Goal: Task Accomplishment & Management: Complete application form

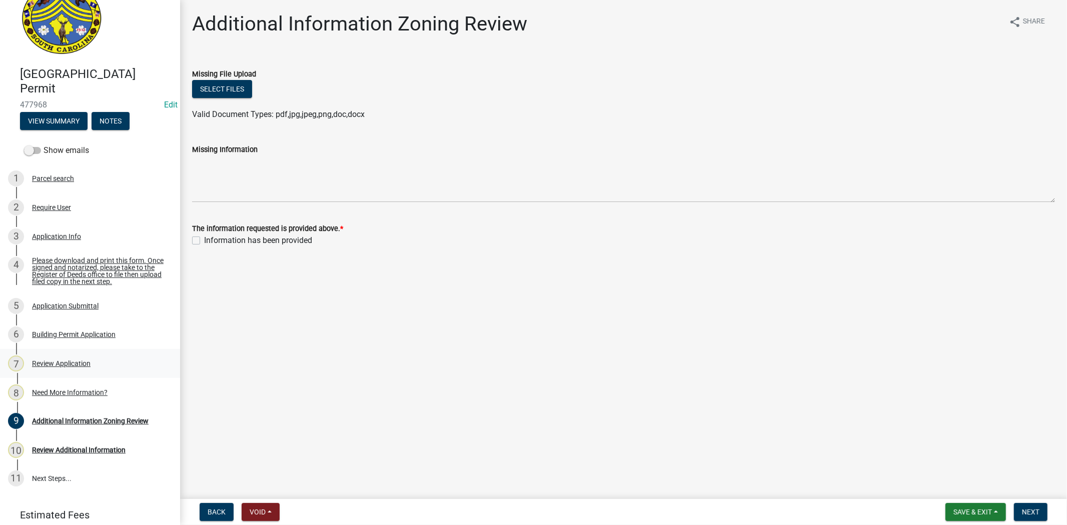
scroll to position [67, 0]
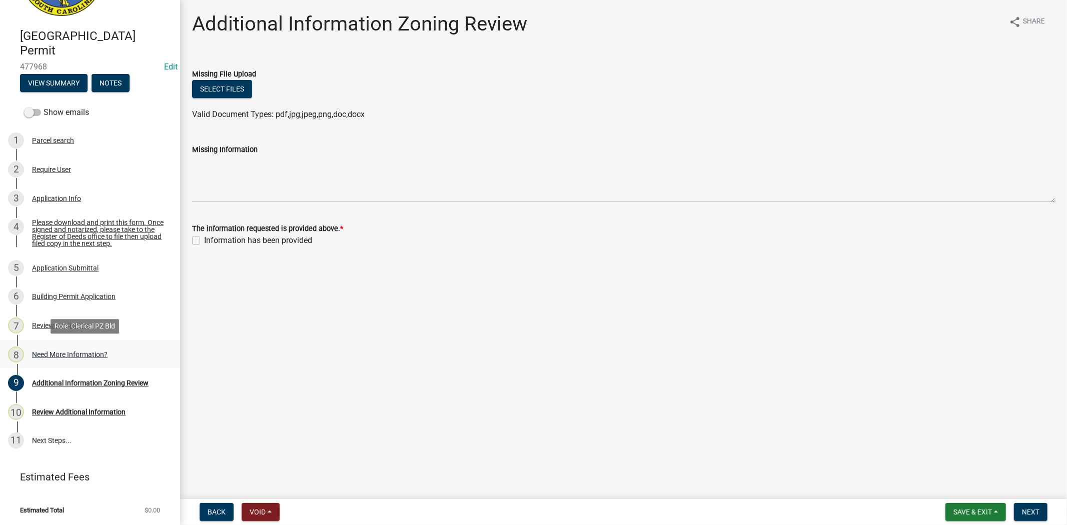
click at [89, 357] on div "Need More Information?" at bounding box center [70, 354] width 76 height 7
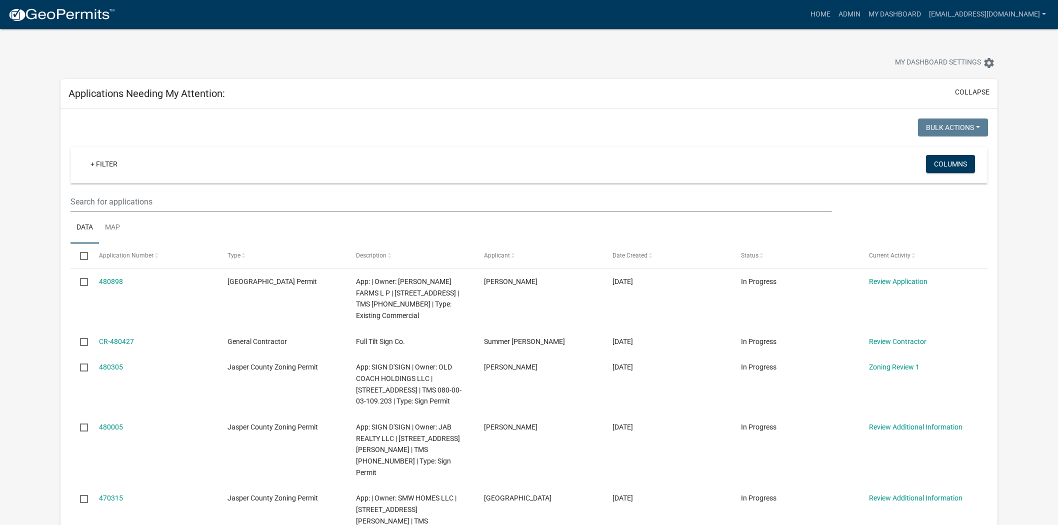
scroll to position [111, 0]
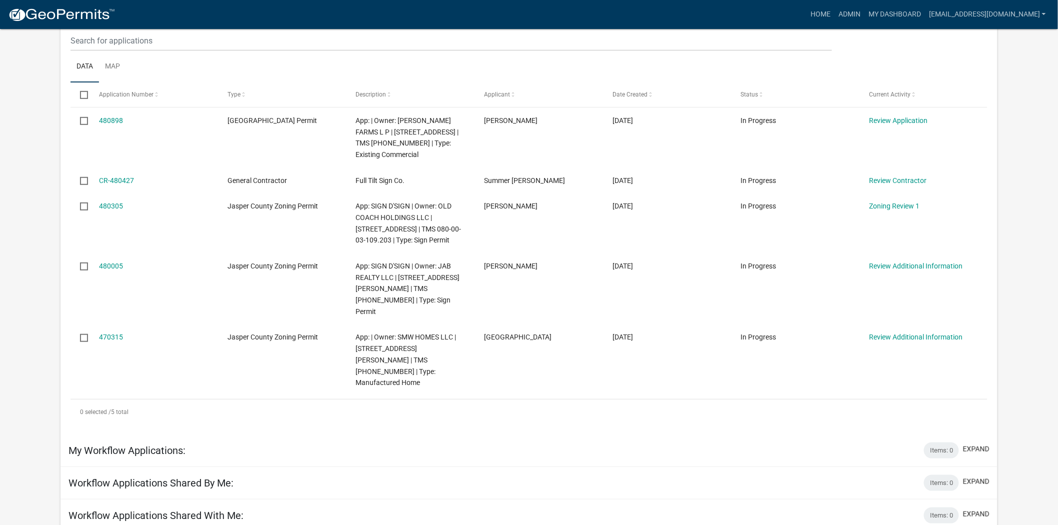
scroll to position [167, 0]
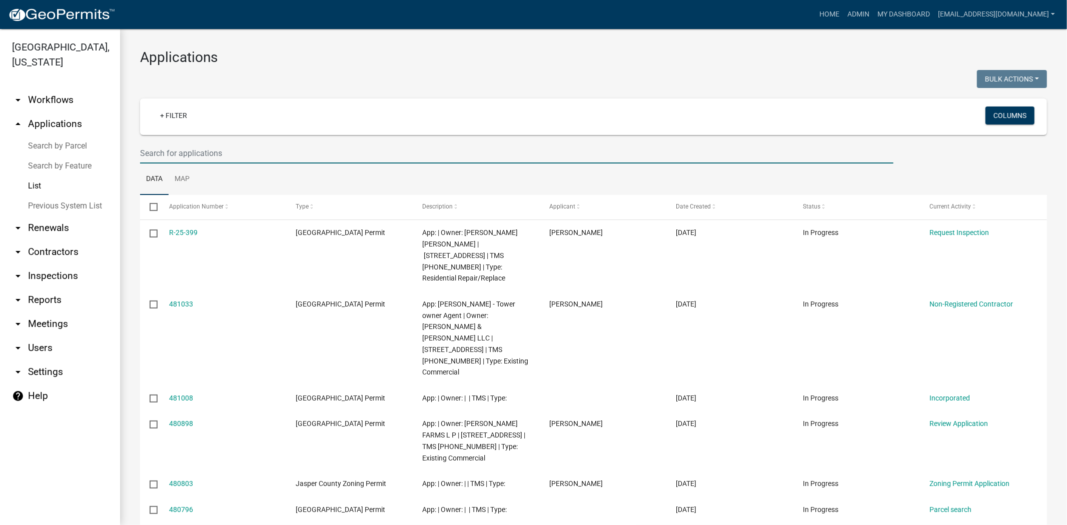
click at [268, 149] on input "text" at bounding box center [516, 153] width 753 height 21
click at [210, 159] on input "text" at bounding box center [516, 153] width 753 height 21
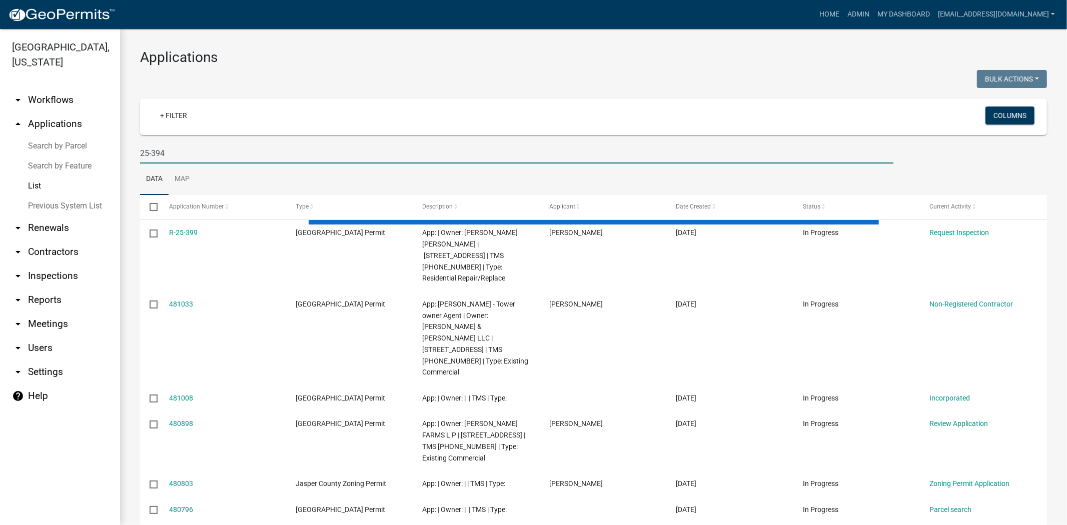
type input "25-394"
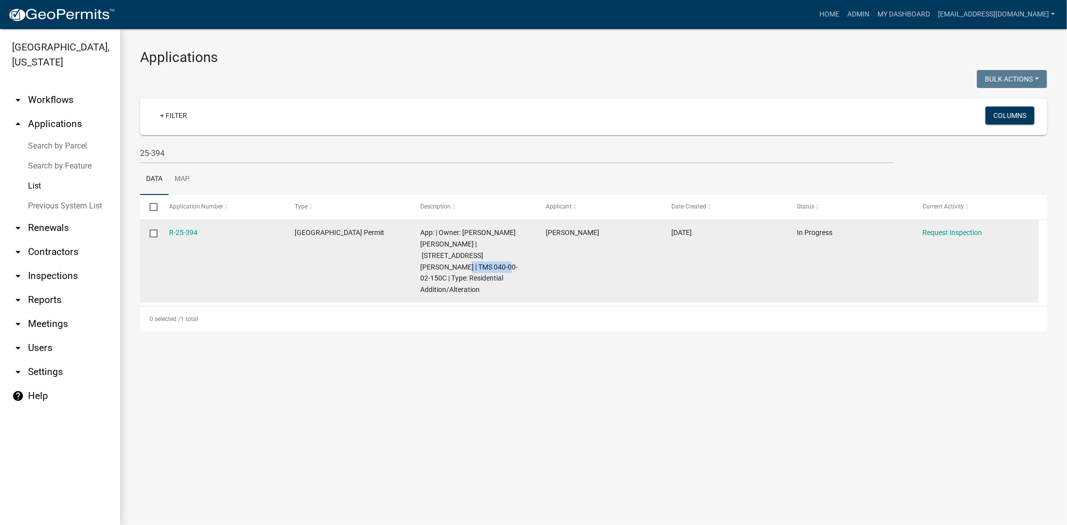
drag, startPoint x: 441, startPoint y: 267, endPoint x: 497, endPoint y: 258, distance: 56.2
click at [497, 258] on span "App: | Owner: ESCALANTE MANZANARES JOSE LIUS | 699 ELANIE FARM RD | TMS 040-00-…" at bounding box center [469, 261] width 98 height 65
copy span "040-00-02-150"
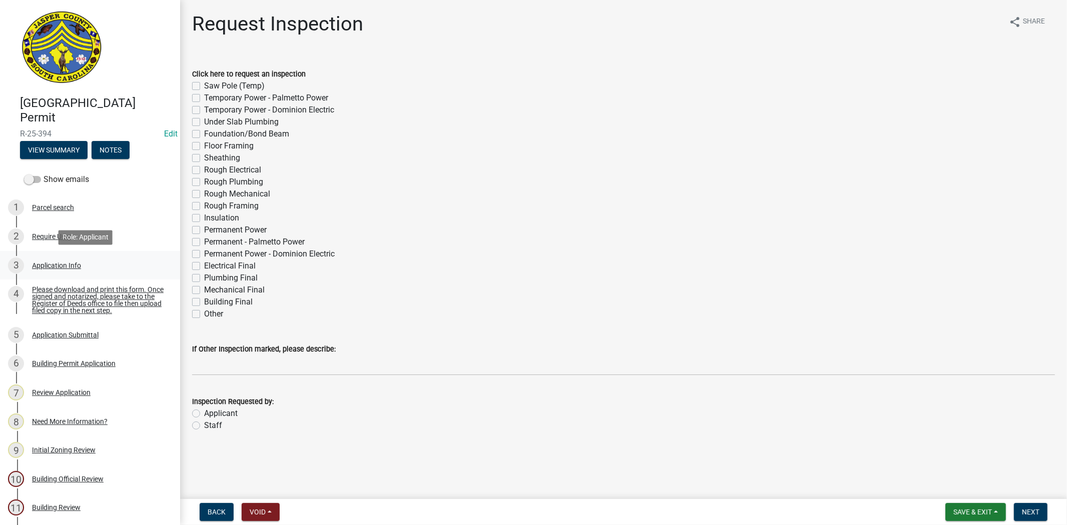
click at [45, 263] on div "Application Info" at bounding box center [56, 265] width 49 height 7
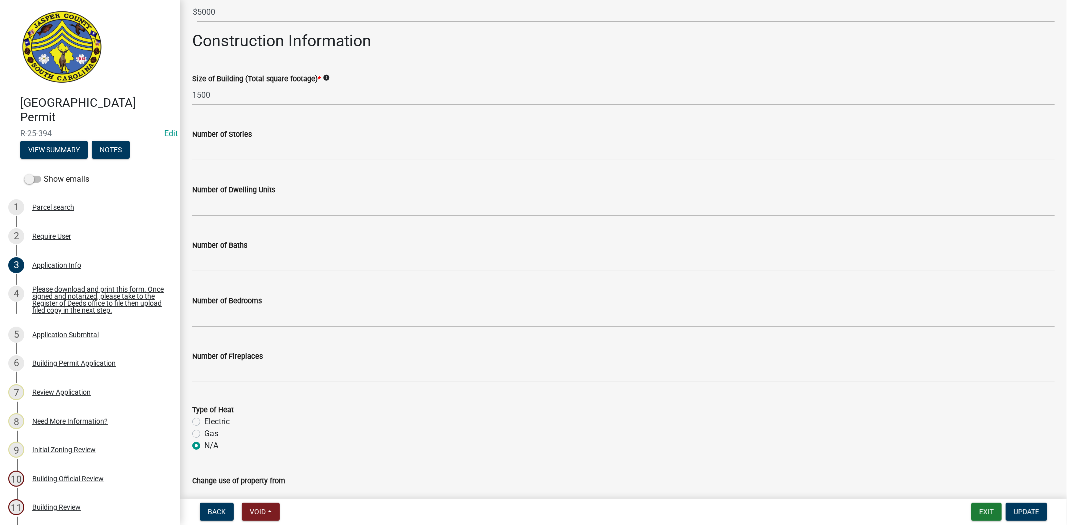
scroll to position [1723, 0]
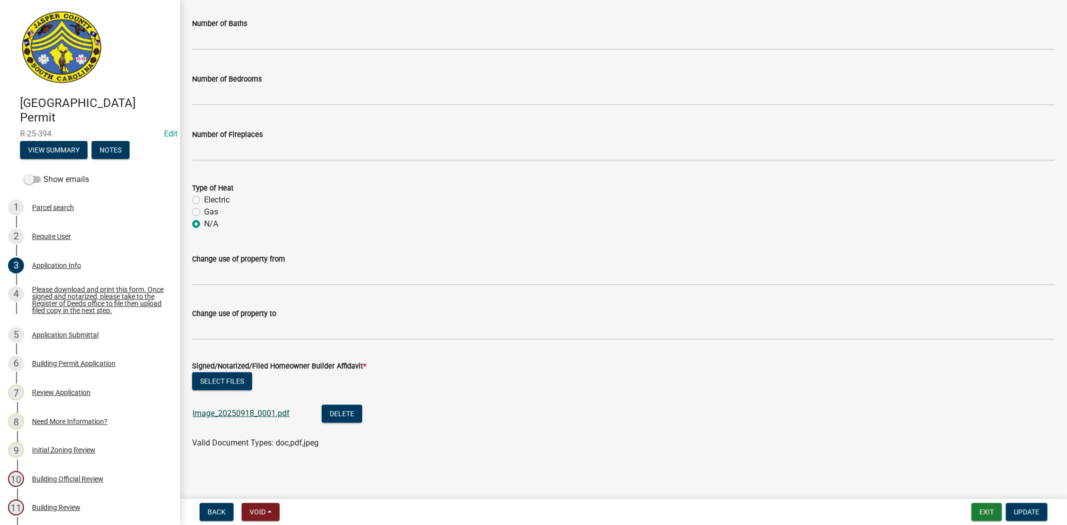
click at [274, 417] on link "Image_20250918_0001.pdf" at bounding box center [241, 414] width 97 height 10
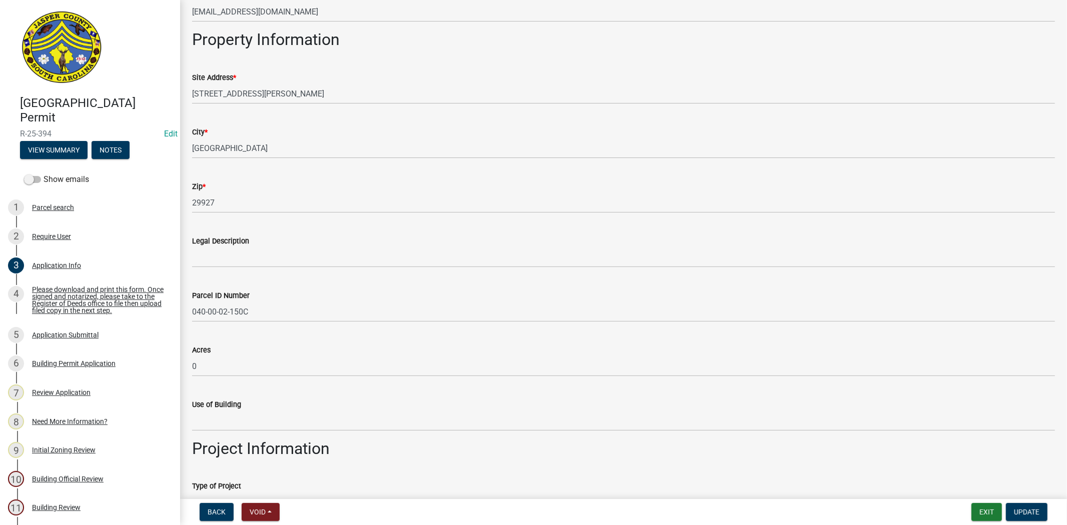
scroll to position [557, 0]
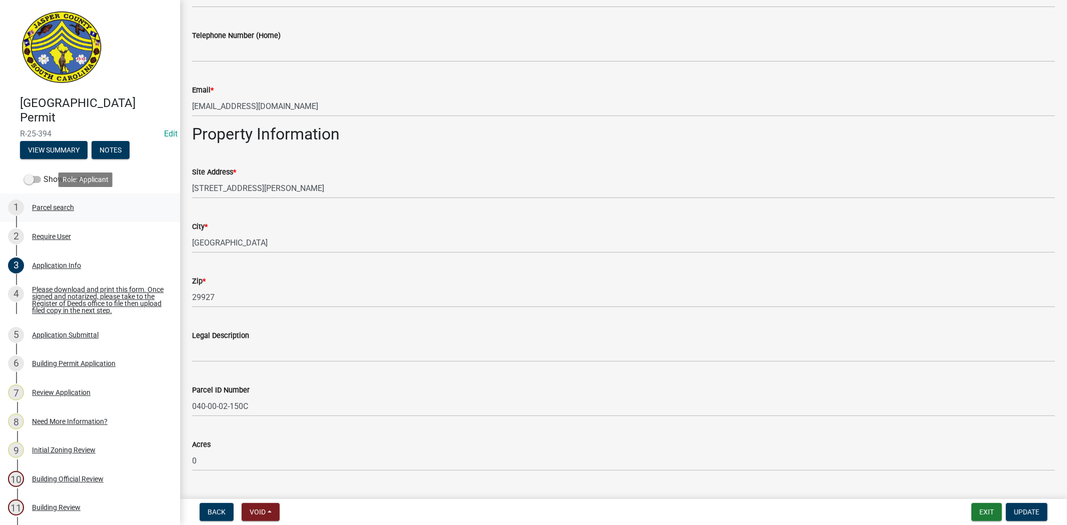
click at [63, 206] on div "Parcel search" at bounding box center [53, 207] width 42 height 7
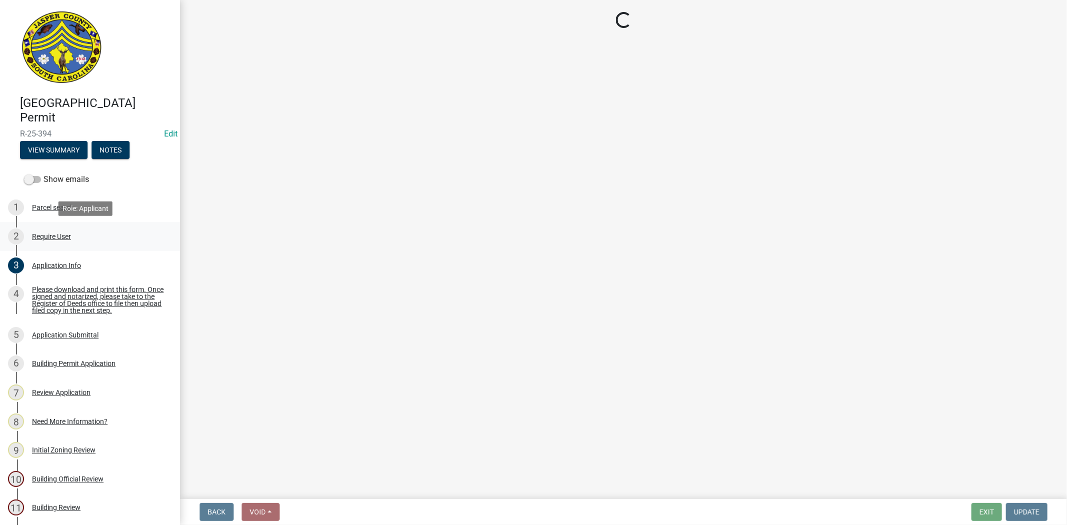
click at [51, 238] on div "Require User" at bounding box center [51, 236] width 39 height 7
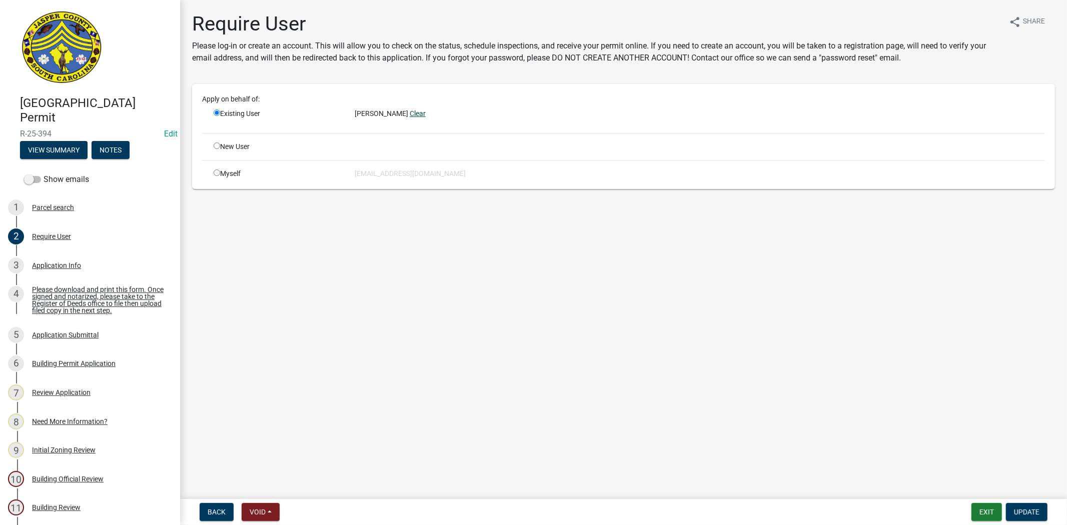
click at [410, 116] on link "Clear" at bounding box center [418, 114] width 16 height 8
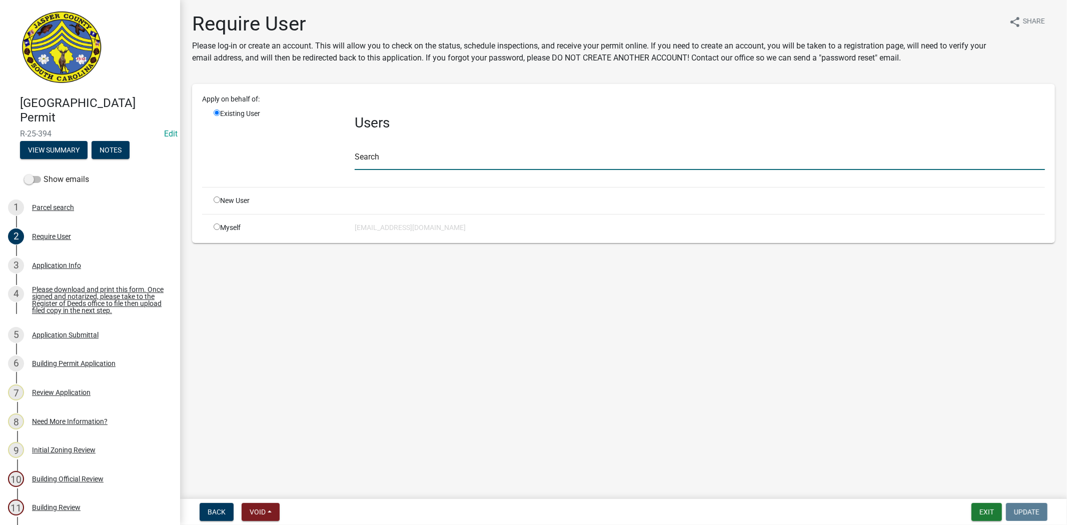
click at [378, 158] on input "text" at bounding box center [700, 160] width 690 height 21
paste input "Jose123"
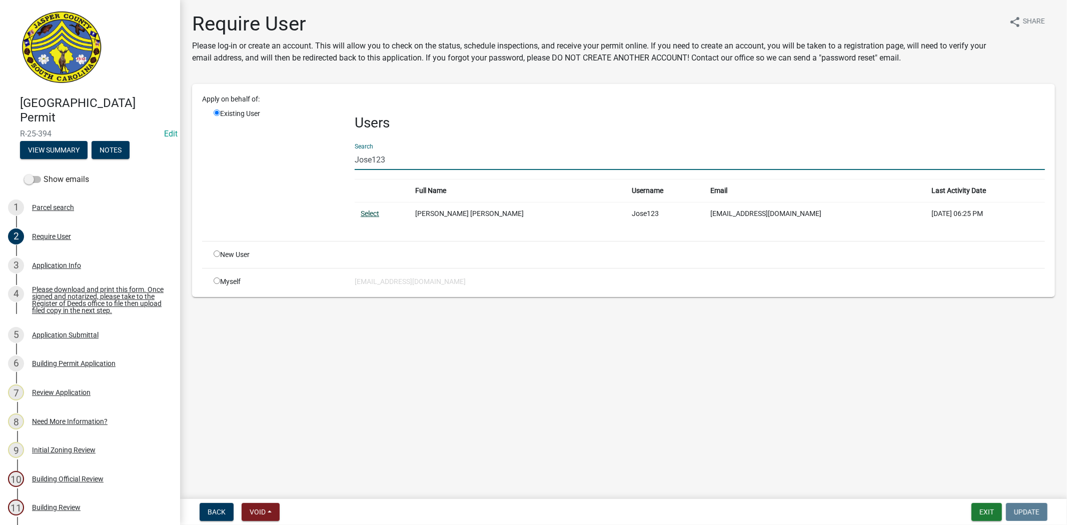
type input "Jose123"
click at [373, 217] on link "Select" at bounding box center [370, 214] width 19 height 8
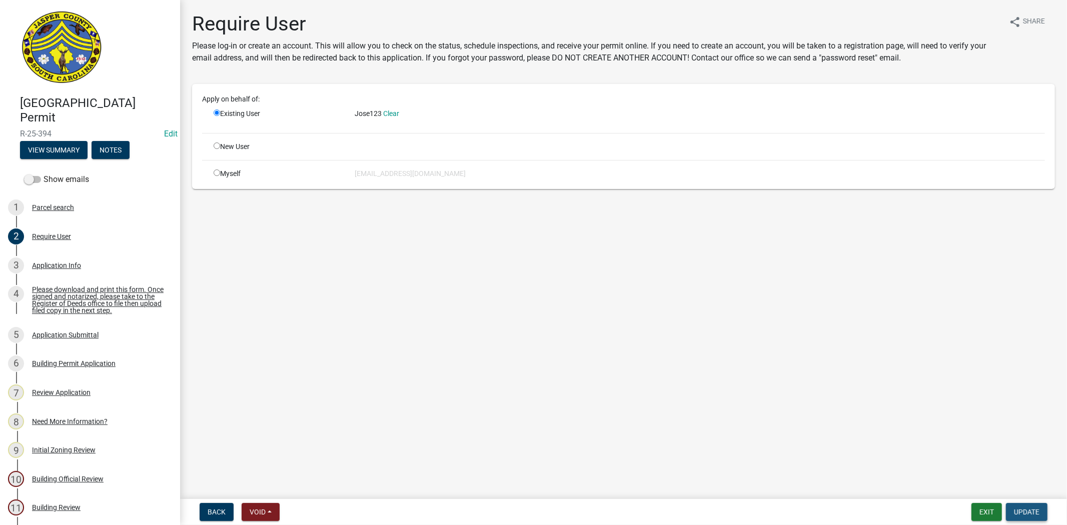
click at [1019, 512] on span "Update" at bounding box center [1027, 512] width 26 height 8
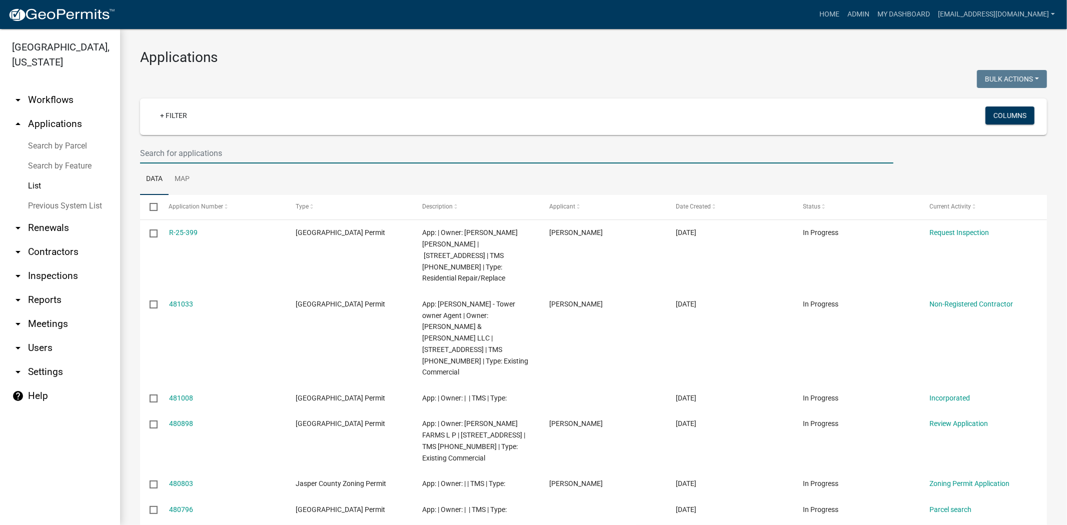
click at [263, 157] on input "text" at bounding box center [516, 153] width 753 height 21
paste input "[PHONE_NUMBER]"
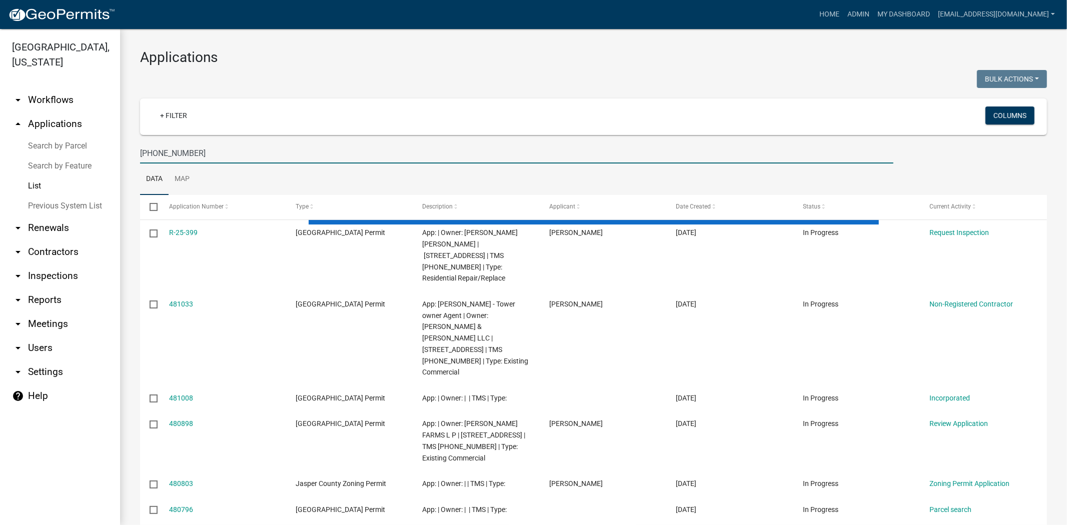
type input "[PHONE_NUMBER]"
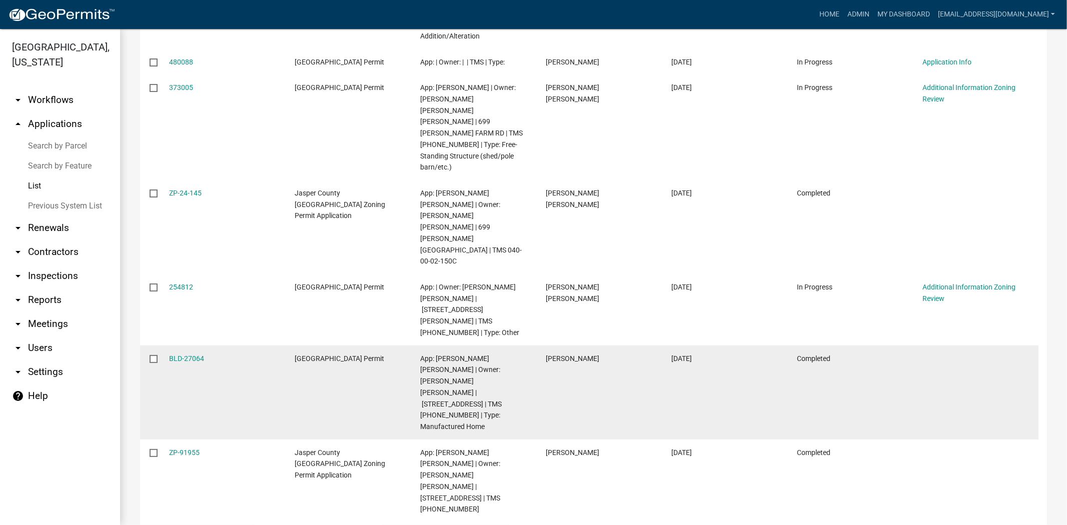
scroll to position [231, 0]
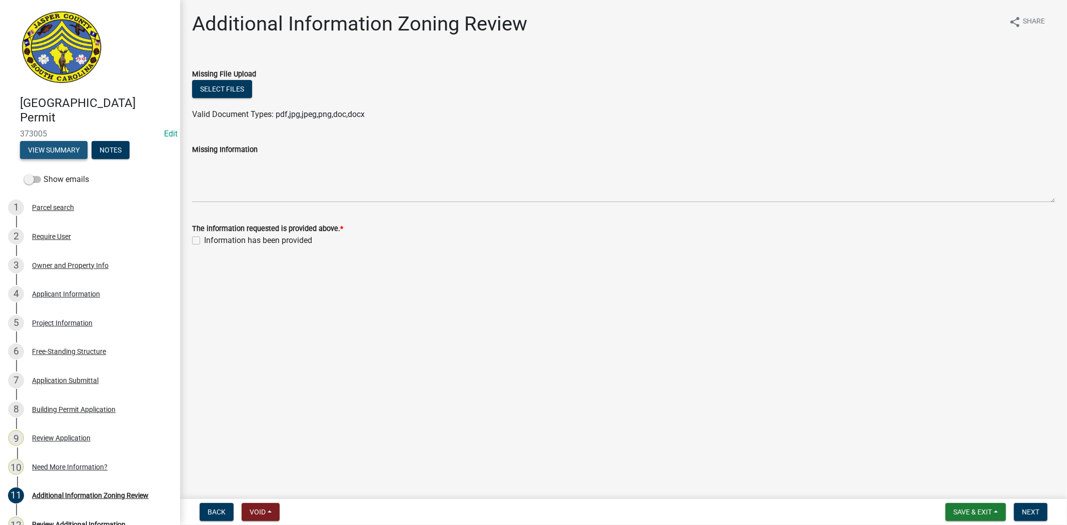
click at [59, 153] on button "View Summary" at bounding box center [54, 150] width 68 height 18
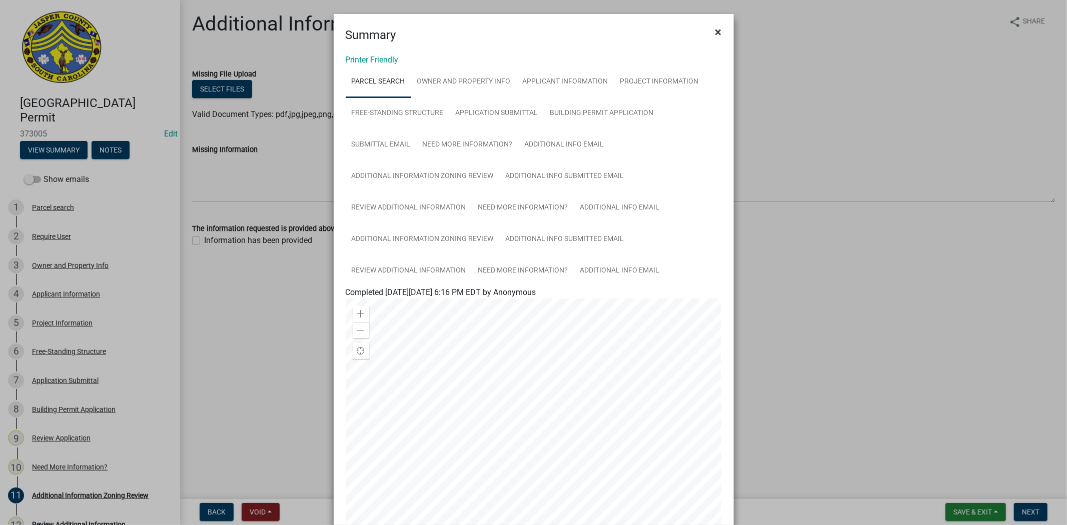
click at [715, 30] on span "×" at bounding box center [718, 32] width 7 height 14
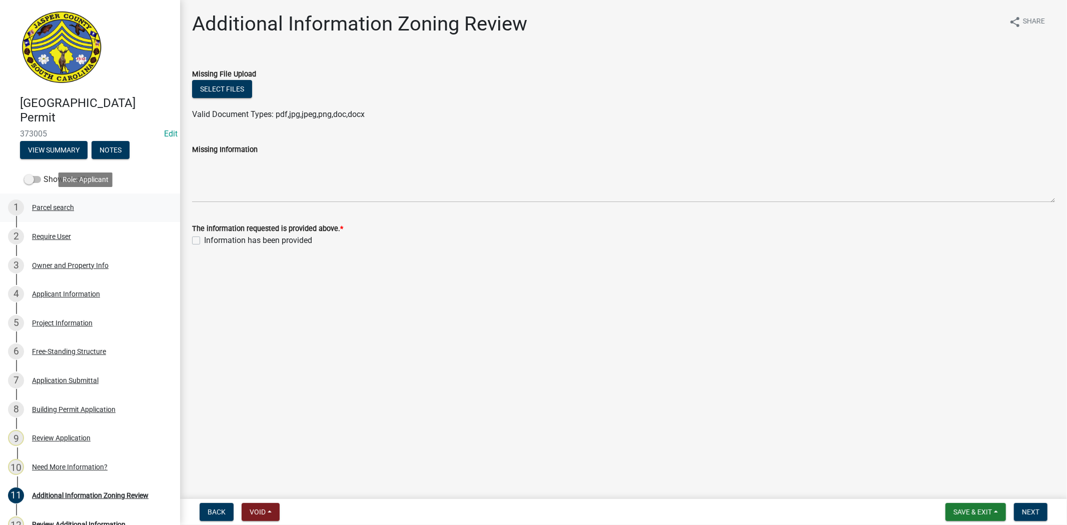
click at [57, 206] on div "Parcel search" at bounding box center [53, 207] width 42 height 7
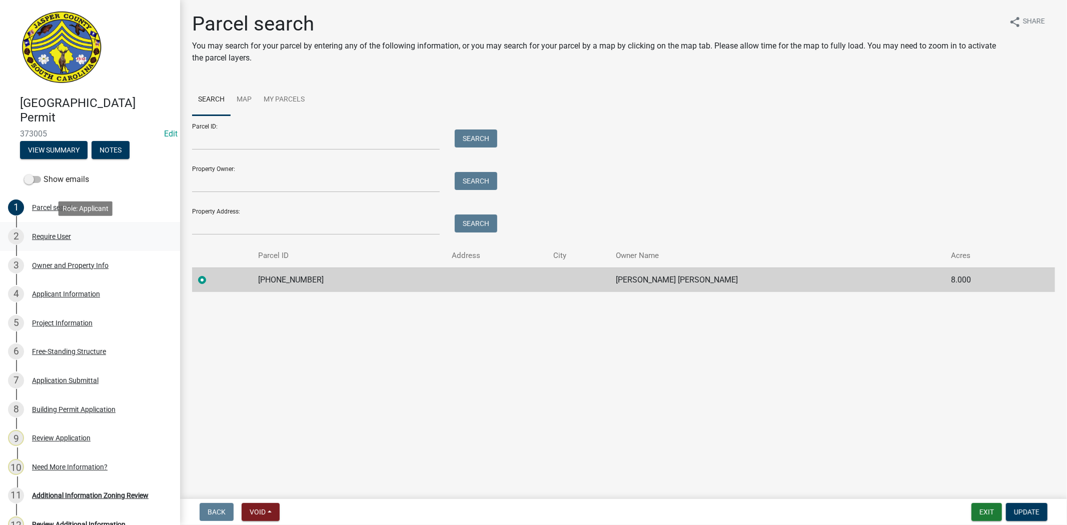
click at [47, 238] on div "Require User" at bounding box center [51, 236] width 39 height 7
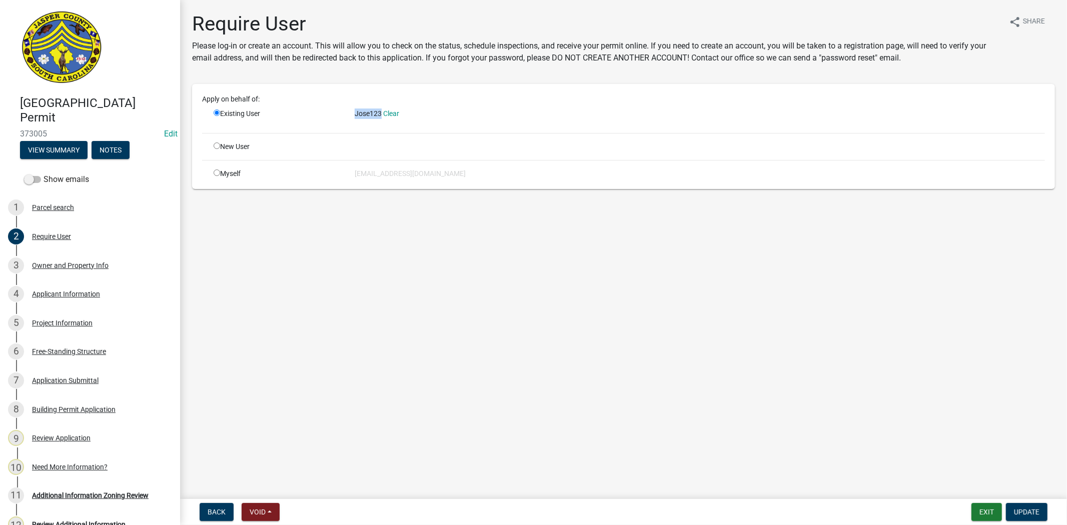
drag, startPoint x: 353, startPoint y: 116, endPoint x: 381, endPoint y: 114, distance: 27.6
click at [381, 114] on div "Jose123 Clear" at bounding box center [699, 117] width 705 height 17
copy span "Jose123"
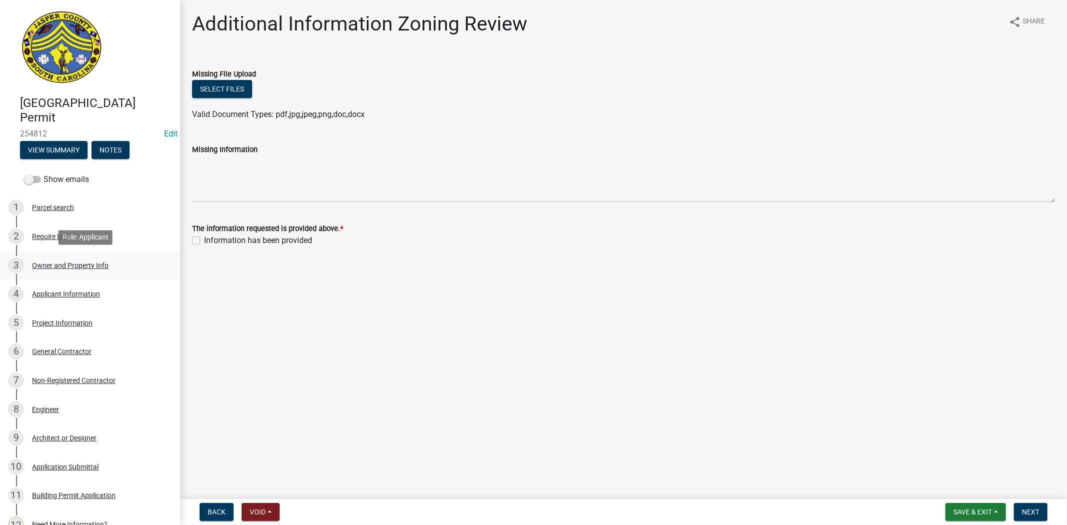
click at [65, 267] on div "Owner and Property Info" at bounding box center [70, 265] width 77 height 7
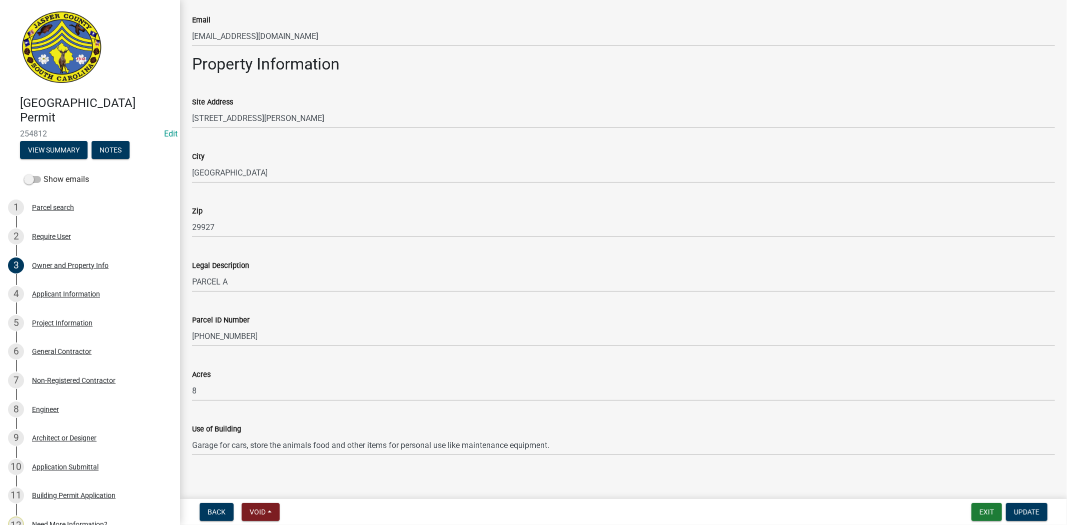
scroll to position [583, 0]
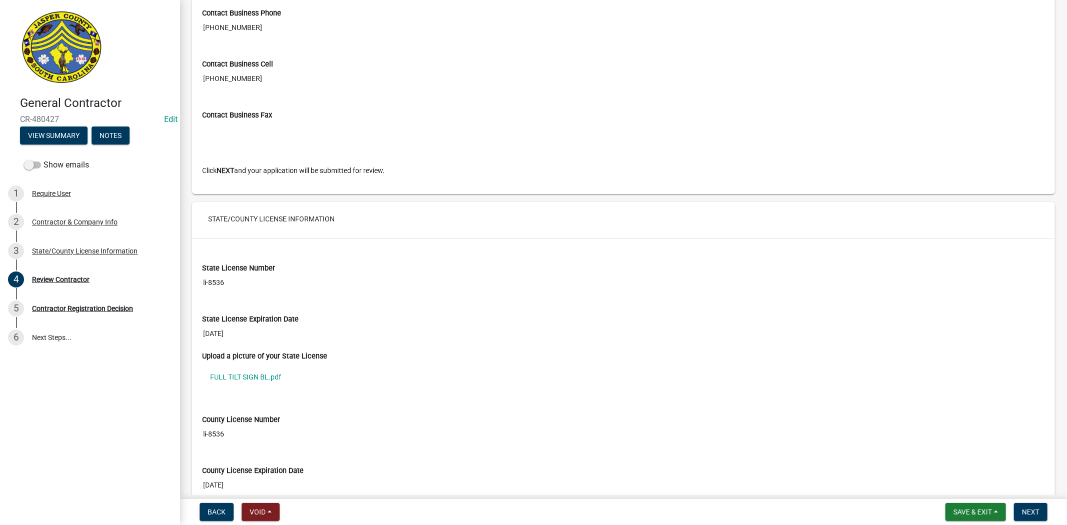
scroll to position [722, 0]
click at [258, 376] on link "FULL TILT SIGN BL.pdf" at bounding box center [623, 376] width 843 height 23
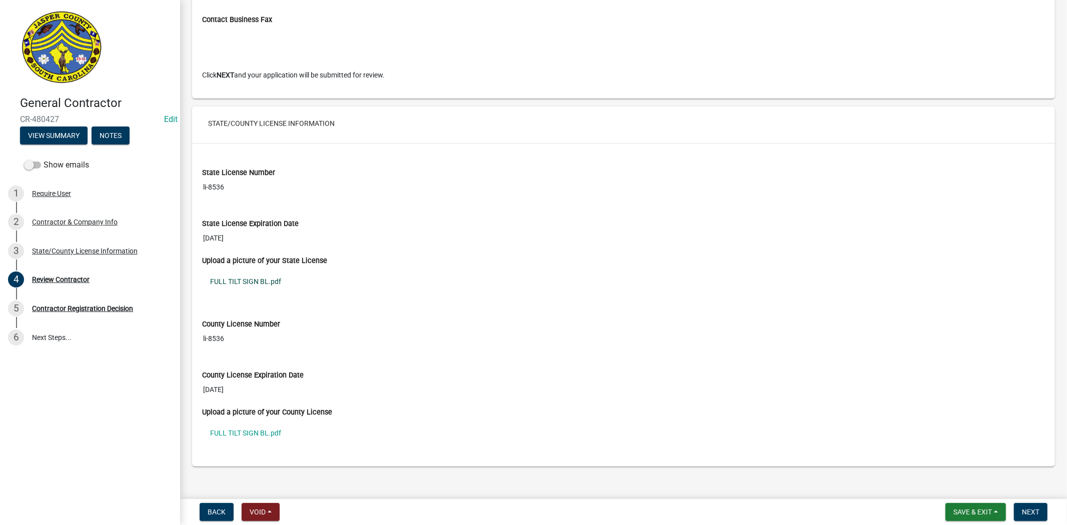
scroll to position [828, 0]
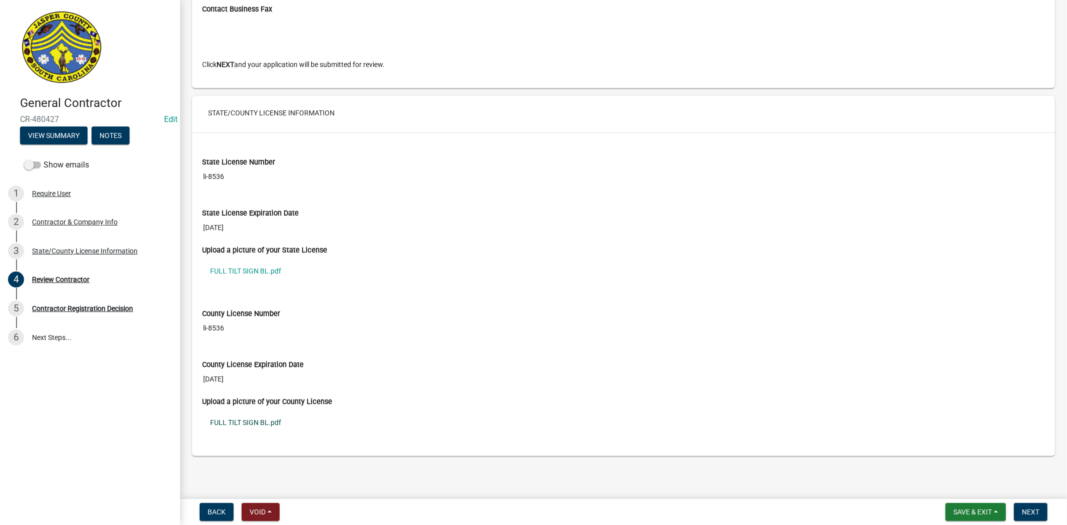
click at [265, 423] on link "FULL TILT SIGN BL.pdf" at bounding box center [623, 422] width 843 height 23
click at [1023, 508] on span "Next" at bounding box center [1031, 512] width 18 height 8
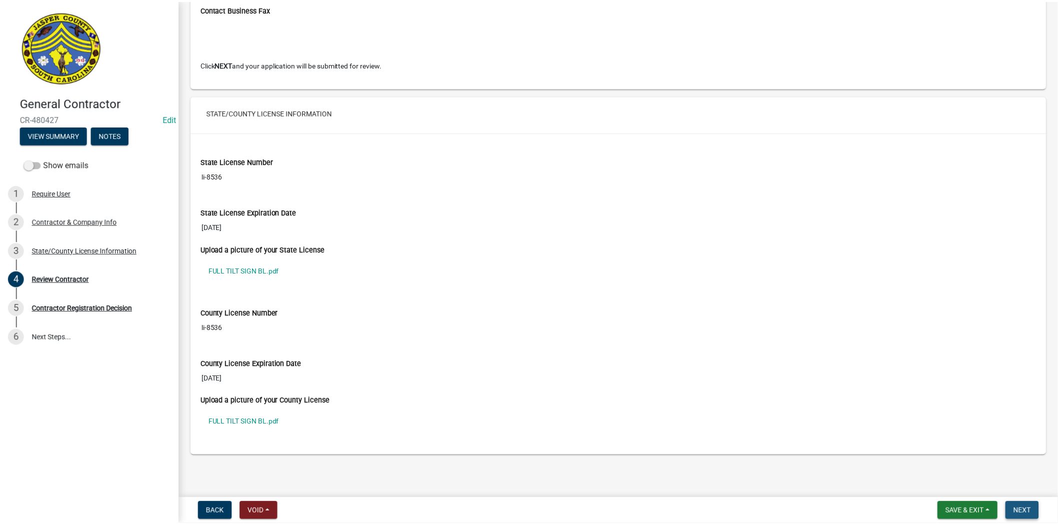
scroll to position [0, 0]
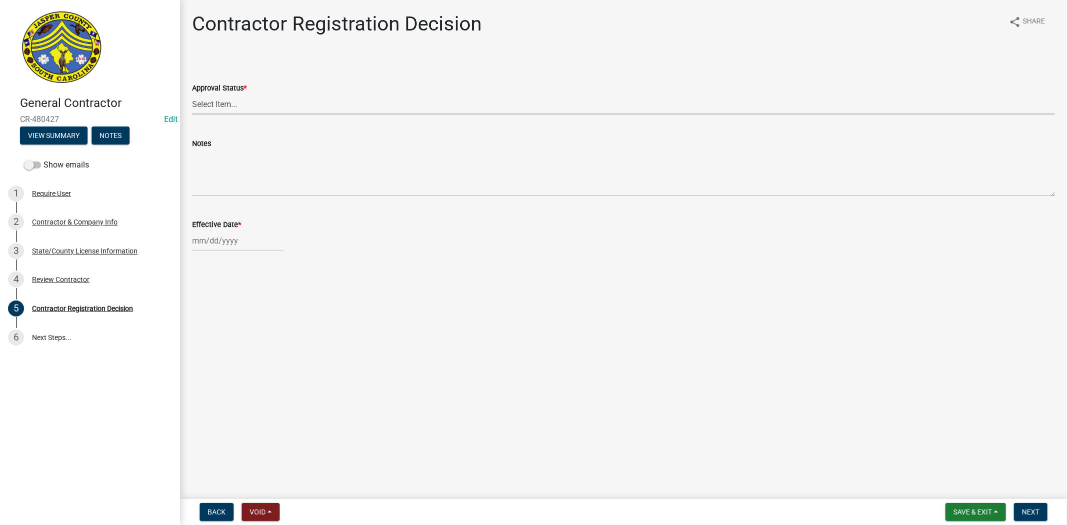
click at [221, 96] on select "Select Item... Approved Denied" at bounding box center [623, 104] width 863 height 21
click at [192, 94] on select "Select Item... Approved Denied" at bounding box center [623, 104] width 863 height 21
select select "837b7055-d3db-4d15-b4df-1494e3e58637"
click at [205, 242] on div at bounding box center [238, 241] width 92 height 21
select select "9"
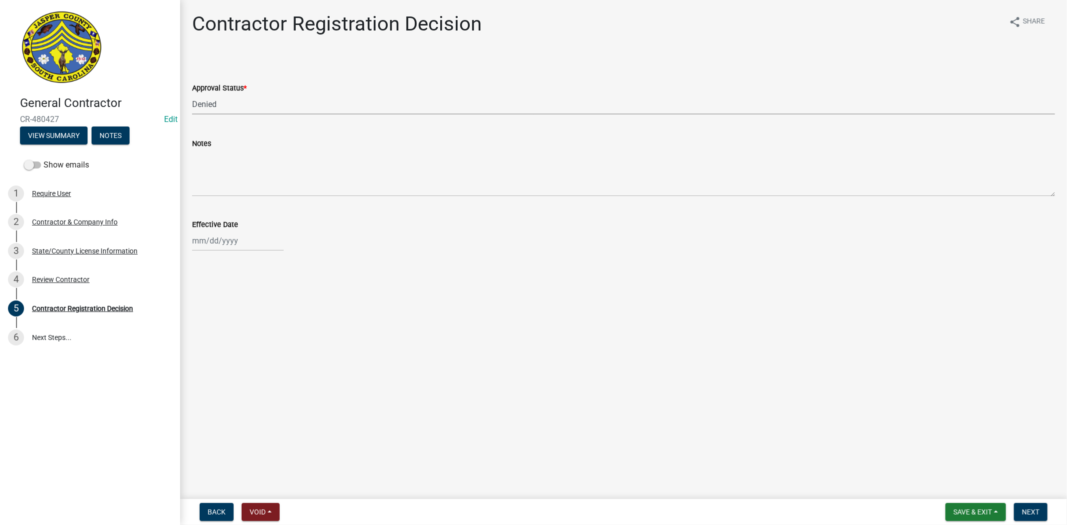
select select "2025"
click at [272, 323] on div "19" at bounding box center [266, 326] width 16 height 16
type input "[DATE]"
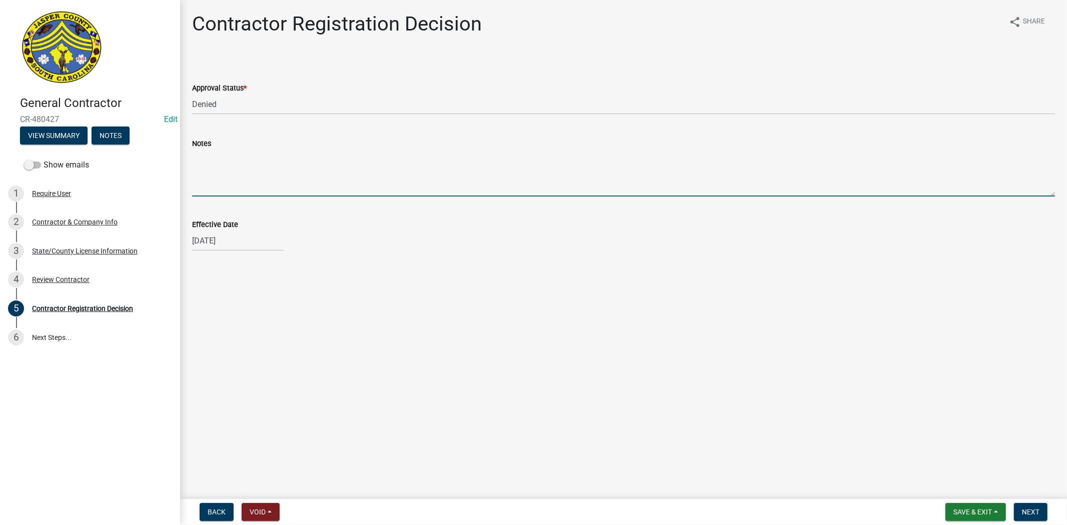
click at [252, 188] on textarea "Notes" at bounding box center [623, 173] width 863 height 47
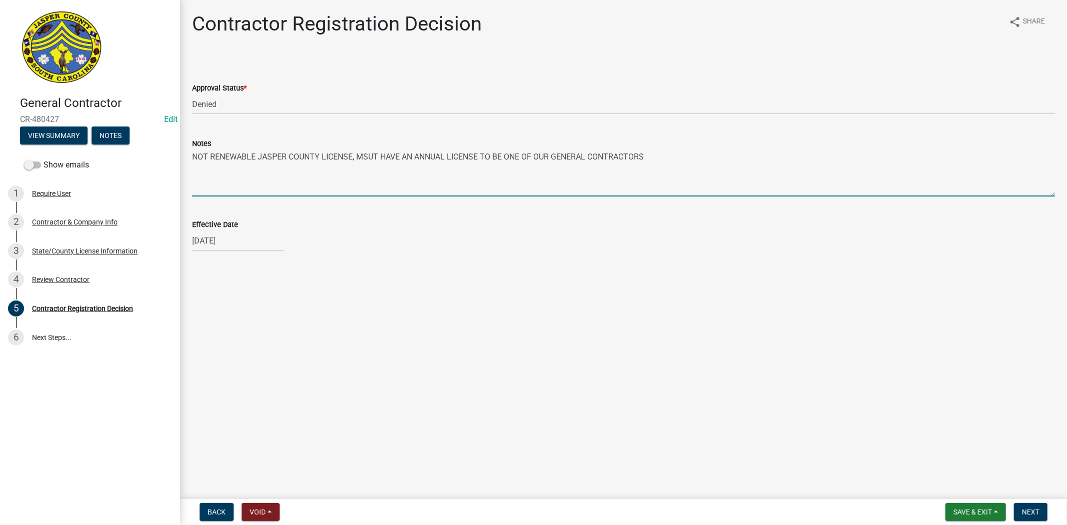
click at [193, 155] on textarea "NOT RENEWABLE JASPER COUNTY LICENSE, MSUT HAVE AN ANNUAL LICENSE TO BE ONE OF O…" at bounding box center [623, 173] width 863 height 47
click at [354, 158] on textarea "NOT RENEWABLE JASPER COUNTY LICENSE, MSUT HAVE AN ANNUAL LICENSE TO BE ONE OF O…" at bounding box center [623, 173] width 863 height 47
click at [198, 166] on textarea "NOT RENEWABLE JASPER COUNTY LICENSE, MSUT HAVE AN ANNUAL LICENSE TO BE ONE OF O…" at bounding box center [623, 173] width 863 height 47
click at [482, 165] on textarea "NOT RENEWABLE JASPER COUNTY LICENSE, MUST HAVE AN ANNUAL LICENSE TO BE ONE OF O…" at bounding box center [623, 173] width 863 height 47
drag, startPoint x: 491, startPoint y: 167, endPoint x: 161, endPoint y: 176, distance: 330.3
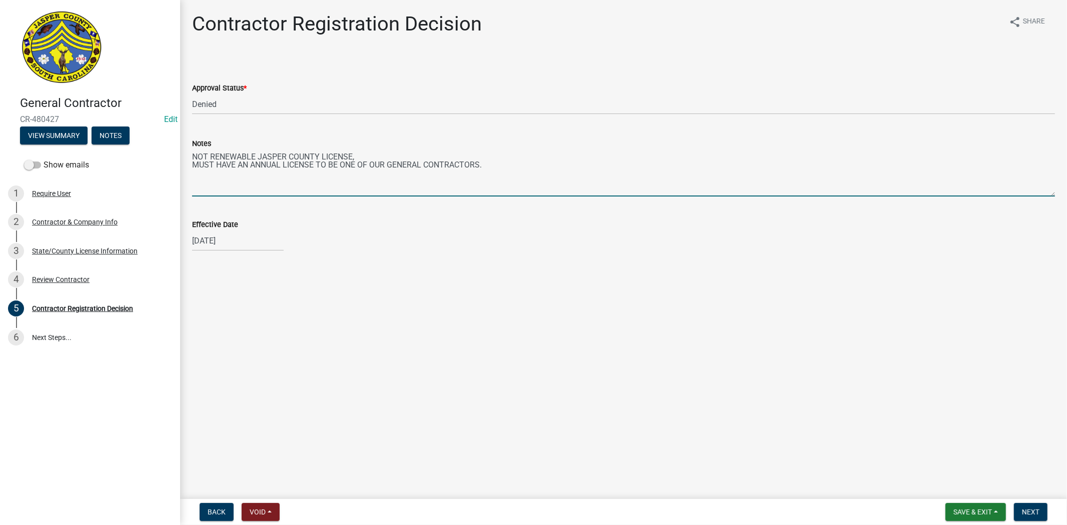
click at [161, 176] on div "General Contractor CR-480427 Edit View Summary Notes Show emails 1 Require User…" at bounding box center [533, 262] width 1067 height 525
click at [426, 164] on textarea "NOT RENEWABLE JASPER COUNTY LICENSE, MUST HAVE AN ANNUAL LICENSE TO BE ONE OF O…" at bounding box center [623, 173] width 863 height 47
click at [390, 168] on textarea "NOT RENEWABLE JASPER COUNTY LICENSE, MUST HAVE AN ANNUAL LICENSE TO BE ONE OF O…" at bounding box center [623, 173] width 863 height 47
drag, startPoint x: 535, startPoint y: 166, endPoint x: 187, endPoint y: 165, distance: 348.2
click at [187, 165] on div "Notes NOT RENEWABLE JASPER COUNTY LICENSE, MUST HAVE AN ANNUAL LICENSE TO BE ON…" at bounding box center [624, 160] width 878 height 73
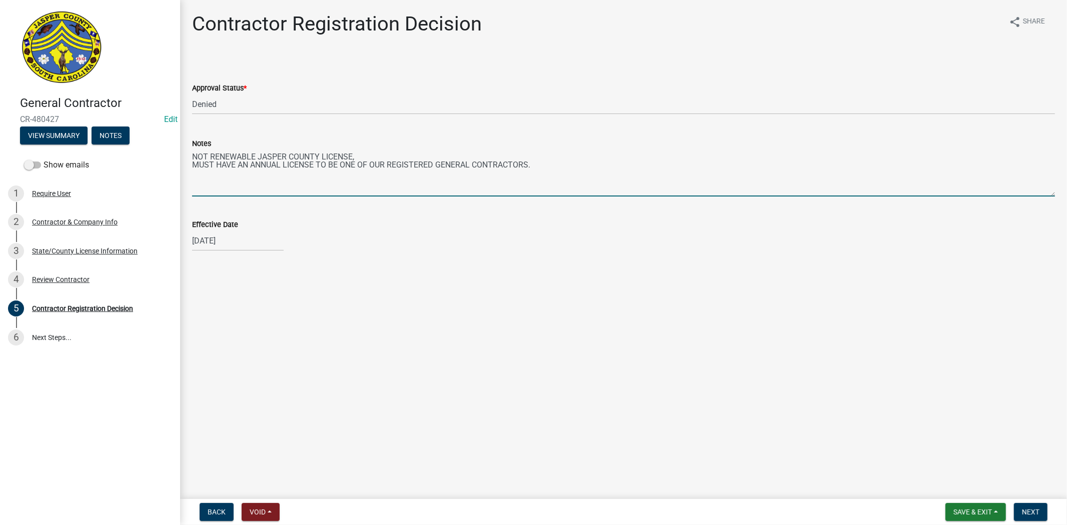
click at [652, 179] on textarea "NOT RENEWABLE JASPER COUNTY LICENSE, MUST HAVE AN ANNUAL LICENSE TO BE ONE OF O…" at bounding box center [623, 173] width 863 height 47
drag, startPoint x: 567, startPoint y: 178, endPoint x: 178, endPoint y: 154, distance: 389.9
click at [178, 154] on div "General Contractor CR-480427 Edit View Summary Notes Show emails 1 Require User…" at bounding box center [533, 262] width 1067 height 525
type textarea "NOT RENEWABLE JASPER COUNTY LICENSE, MUST HAVE AN ANNUAL LICENSE TO BE ONE OF O…"
click at [1022, 502] on nav "Back Void Withdraw Lock Expire Void Save & Exit Save Save & Exit Next" at bounding box center [623, 512] width 887 height 26
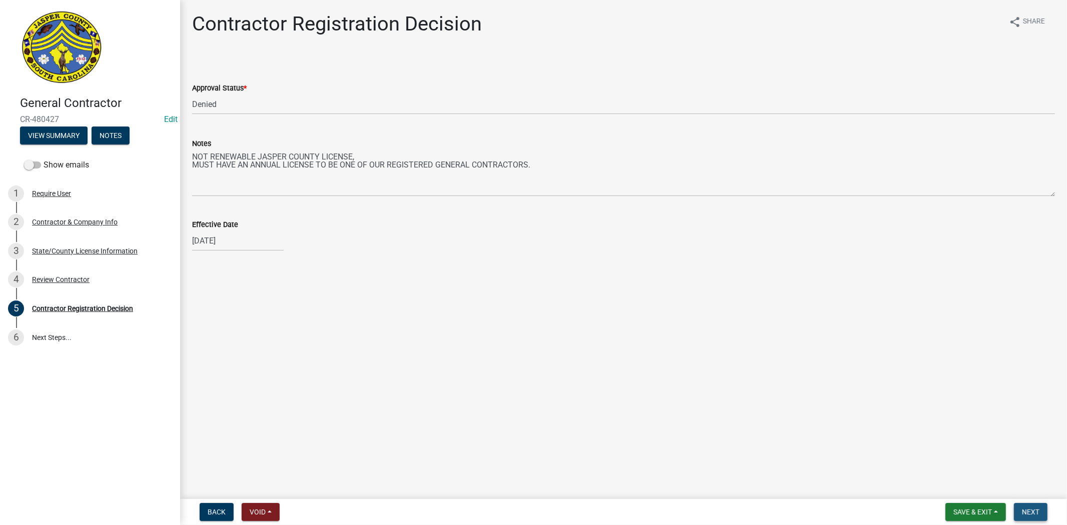
click at [1027, 512] on span "Next" at bounding box center [1031, 512] width 18 height 8
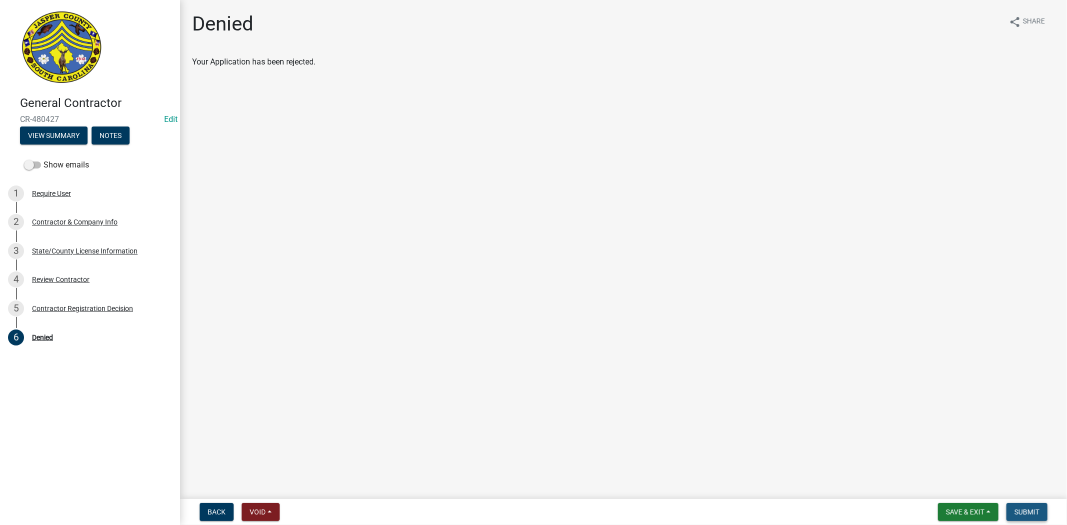
click at [1036, 509] on span "Submit" at bounding box center [1026, 512] width 25 height 8
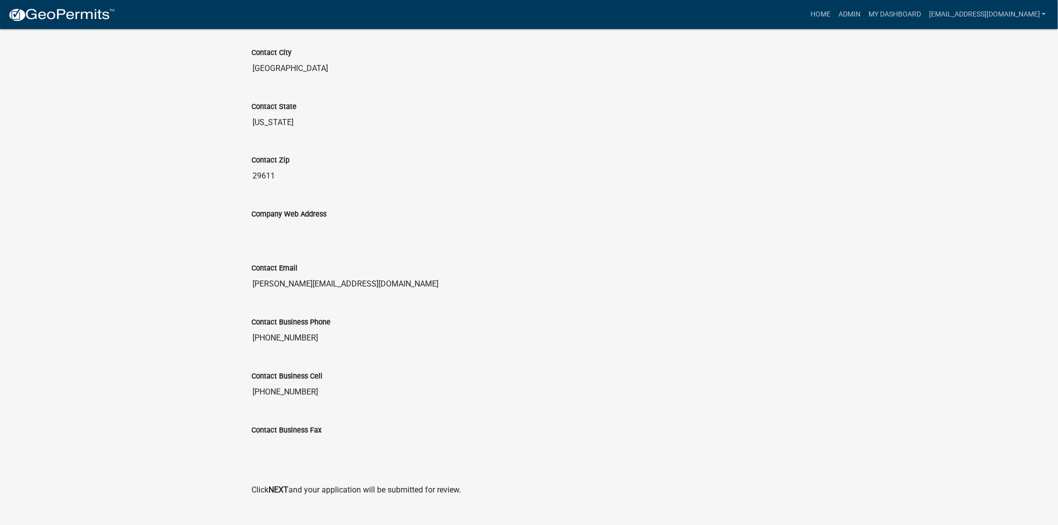
scroll to position [662, 0]
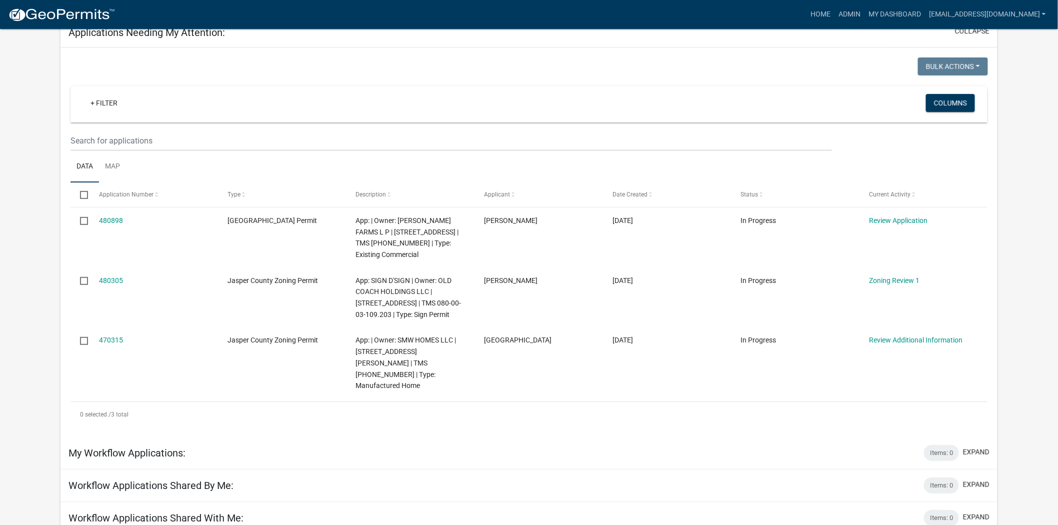
scroll to position [56, 0]
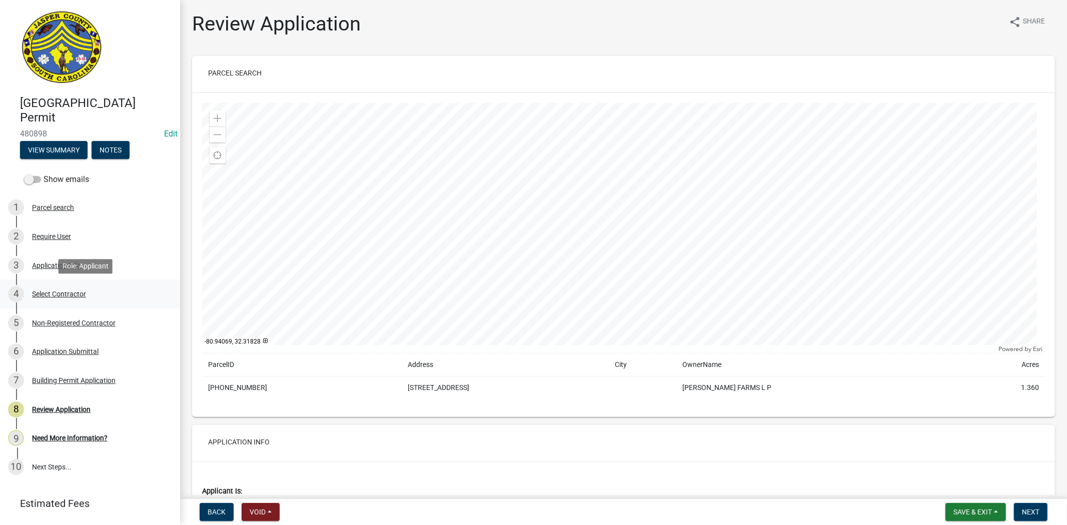
click at [58, 296] on div "Select Contractor" at bounding box center [59, 294] width 54 height 7
